Goal: Task Accomplishment & Management: Use online tool/utility

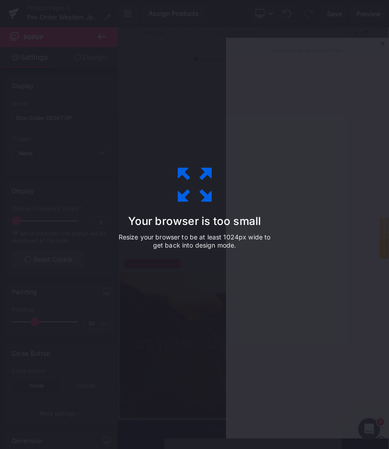
click at [3, 79] on div "Your browser is too small Resize your browser to be at least 1024px wide to get…" at bounding box center [194, 224] width 389 height 449
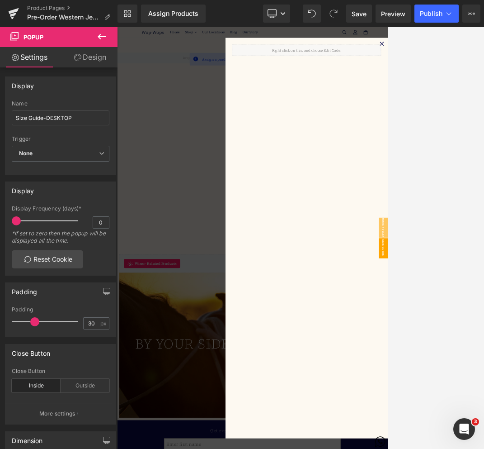
click at [246, 62] on div at bounding box center [390, 453] width 547 height 852
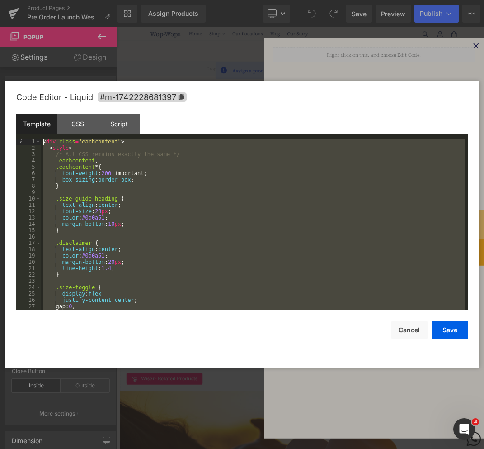
drag, startPoint x: 94, startPoint y: 306, endPoint x: 27, endPoint y: 113, distance: 204.5
click at [27, 113] on div "Code Editor - Liquid #m-1742228681397 Template CSS Script Data 1 2 3 4 5 6 7 8 …" at bounding box center [242, 224] width 452 height 287
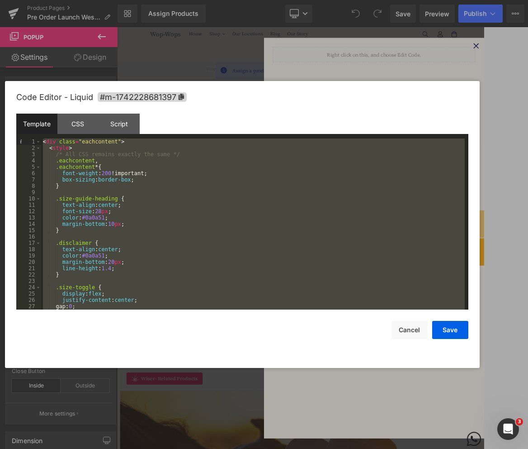
click at [470, 42] on div at bounding box center [264, 224] width 528 height 449
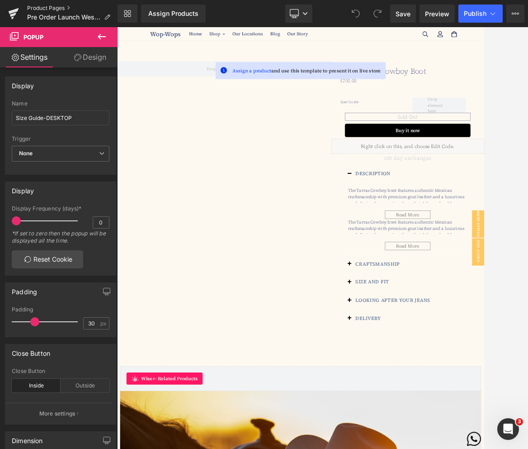
click at [62, 7] on link "Product Pages" at bounding box center [72, 8] width 90 height 7
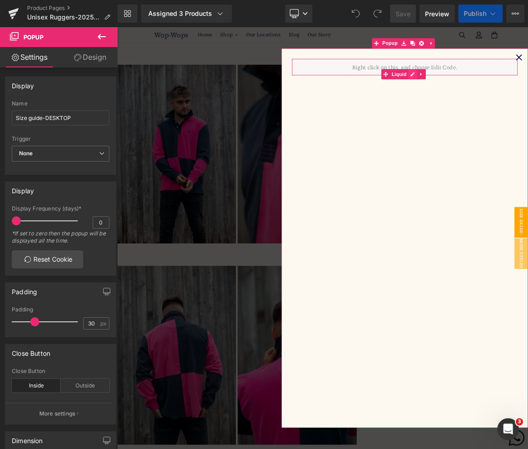
click at [505, 85] on div "Liquid" at bounding box center [500, 80] width 301 height 23
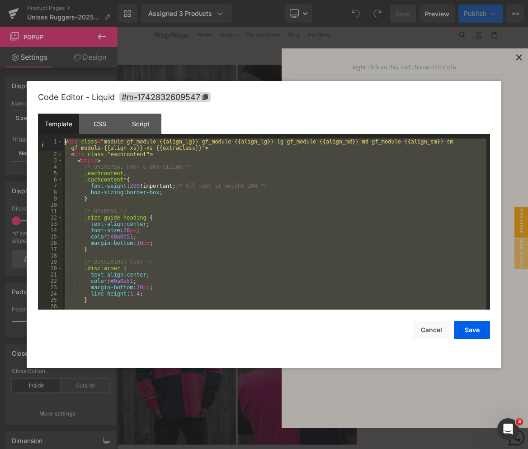
drag, startPoint x: 97, startPoint y: 305, endPoint x: 42, endPoint y: 86, distance: 225.6
click at [42, 86] on div "Code Editor - Liquid #m-1742832609547 Template CSS Script Data 1 2 3 4 5 6 7 8 …" at bounding box center [264, 224] width 452 height 287
click at [180, 61] on div at bounding box center [264, 224] width 528 height 449
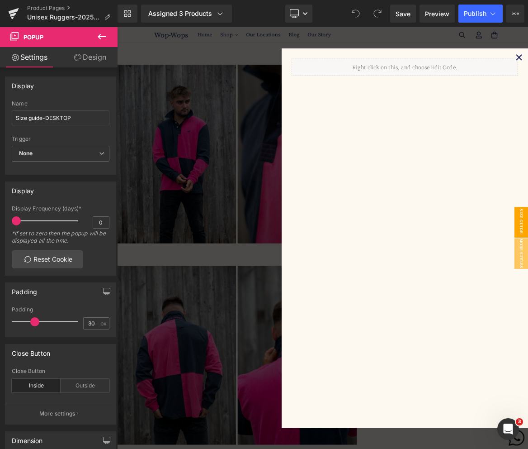
click at [104, 39] on icon at bounding box center [101, 36] width 11 height 11
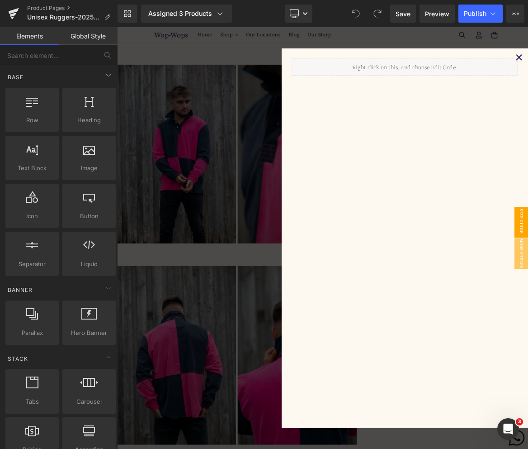
click at [141, 33] on div at bounding box center [390, 307] width 547 height 561
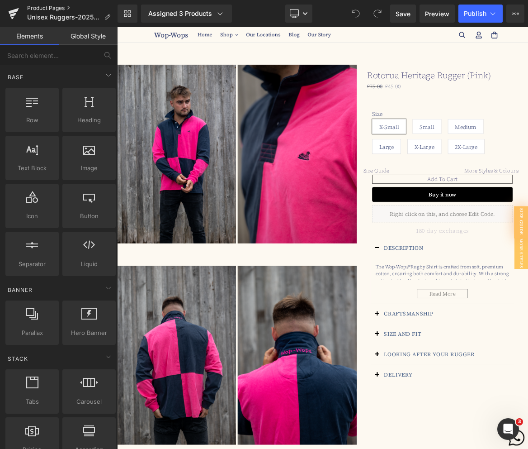
click at [64, 9] on link "Product Pages" at bounding box center [72, 8] width 90 height 7
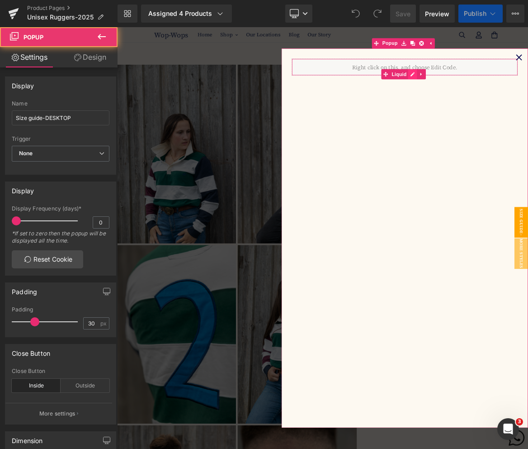
click at [503, 86] on div "Liquid" at bounding box center [500, 80] width 301 height 23
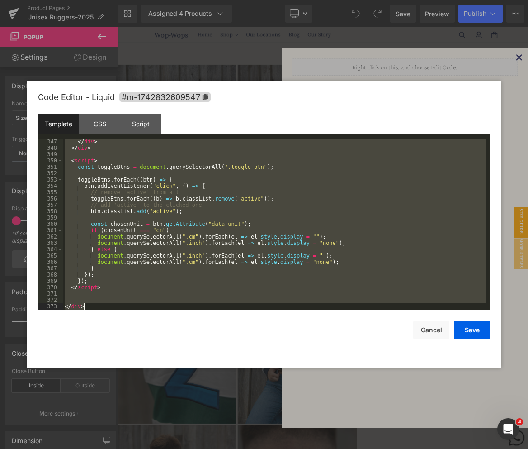
scroll to position [2216, 0]
drag, startPoint x: 64, startPoint y: 141, endPoint x: 216, endPoint y: 391, distance: 292.7
click at [216, 391] on body "You are previewing how the will restyle your page. You can not edit Elements in…" at bounding box center [264, 224] width 528 height 449
